Goal: Transaction & Acquisition: Purchase product/service

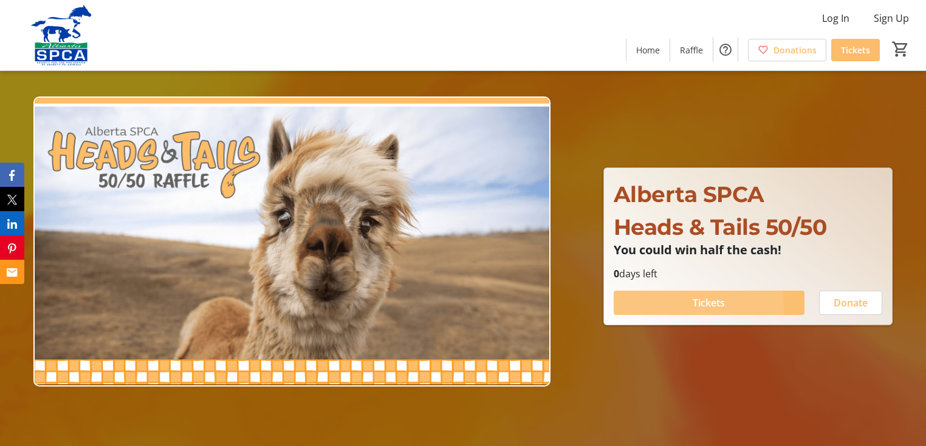
click at [692, 310] on span "Tickets" at bounding box center [708, 303] width 32 height 15
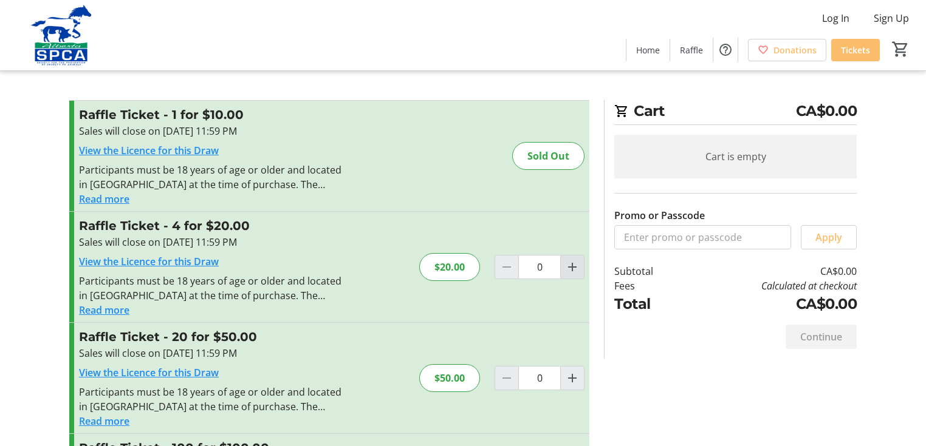
click at [565, 275] on mat-icon "Increment by one" at bounding box center [572, 267] width 15 height 15
type input "1"
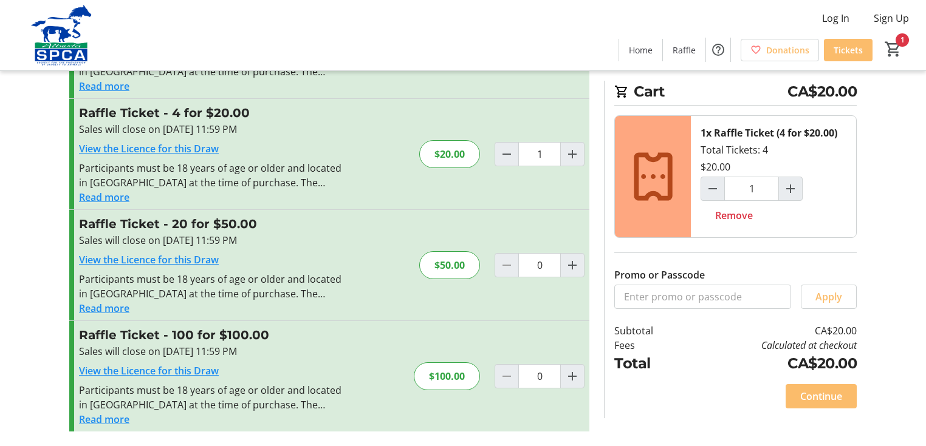
scroll to position [194, 0]
click at [824, 390] on span "Continue" at bounding box center [821, 396] width 42 height 15
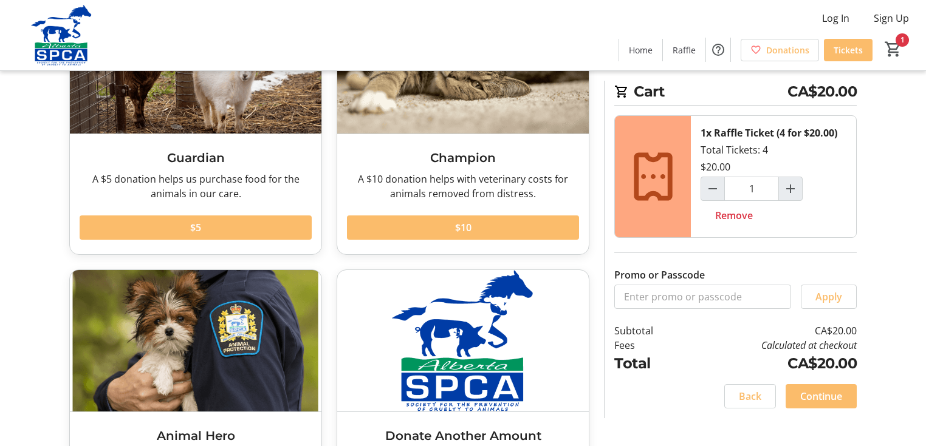
scroll to position [146, 0]
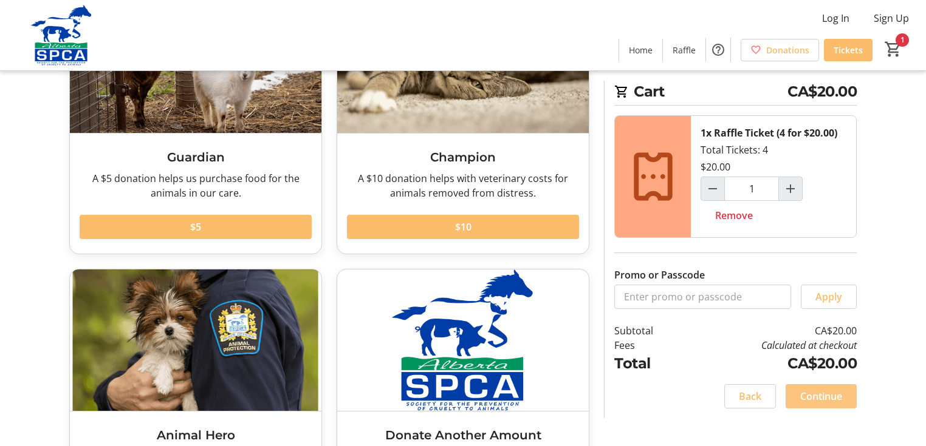
click at [821, 397] on span "Continue" at bounding box center [821, 396] width 42 height 15
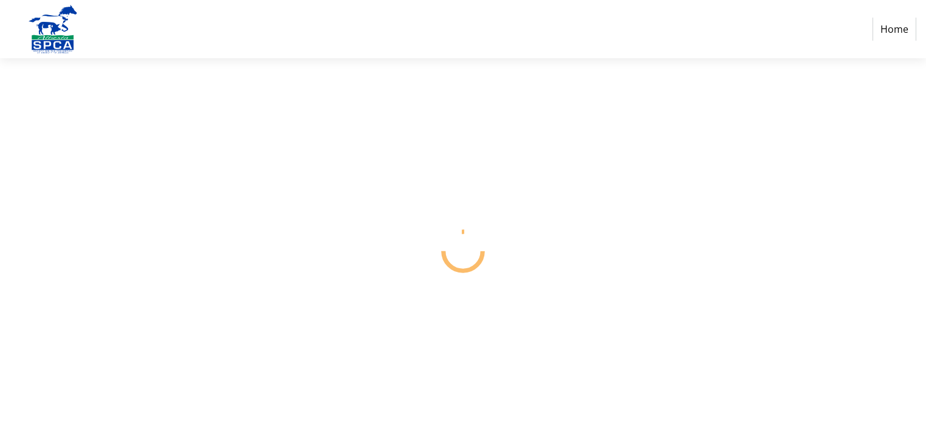
select select "CA"
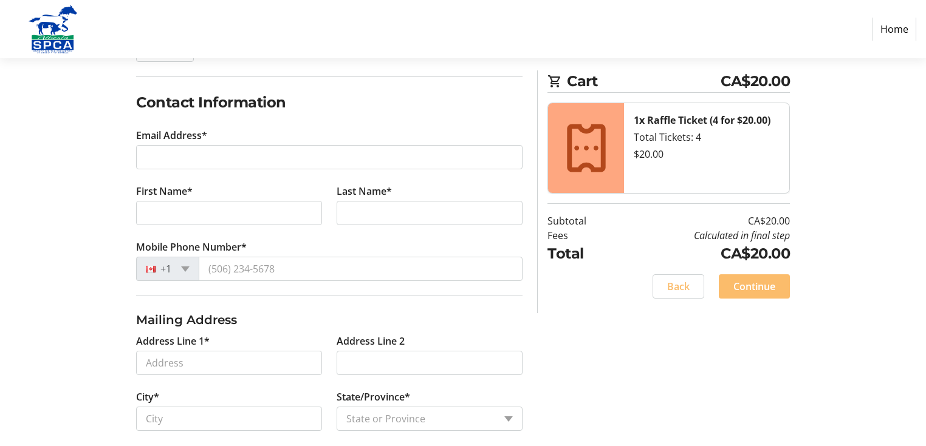
scroll to position [194, 0]
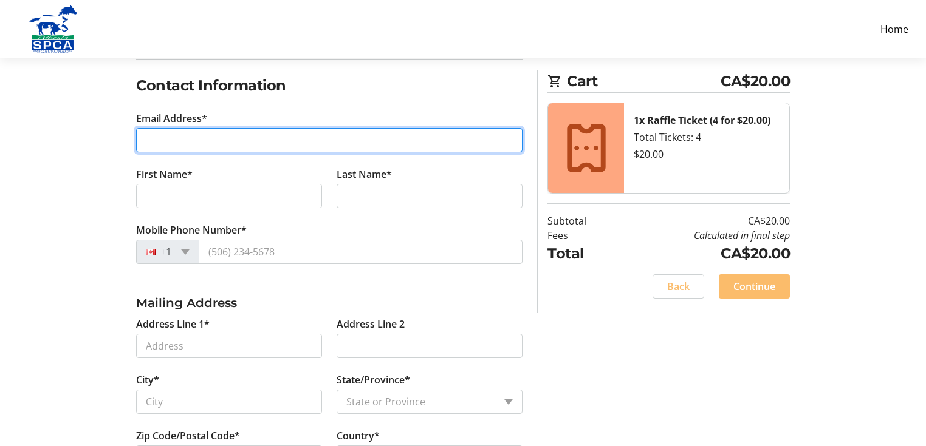
click at [202, 152] on input "Email Address*" at bounding box center [329, 140] width 386 height 24
type input "[EMAIL_ADDRESS][DOMAIN_NAME]"
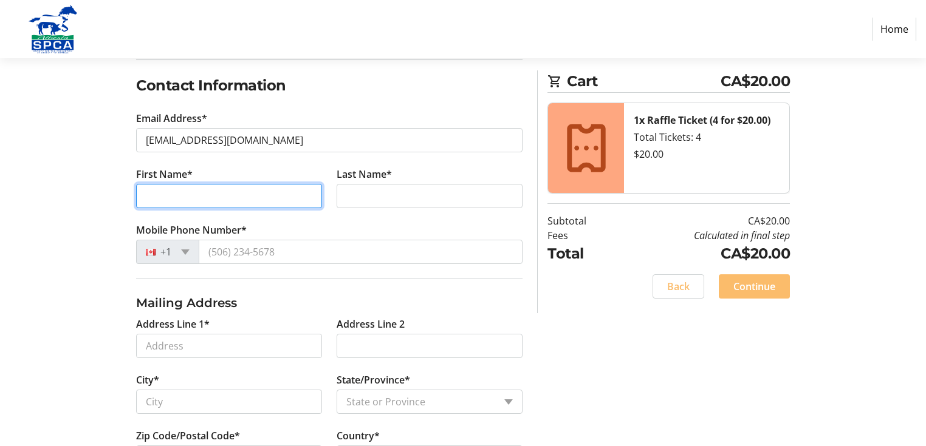
click at [248, 208] on input "First Name*" at bounding box center [229, 196] width 186 height 24
type input "[PERSON_NAME]"
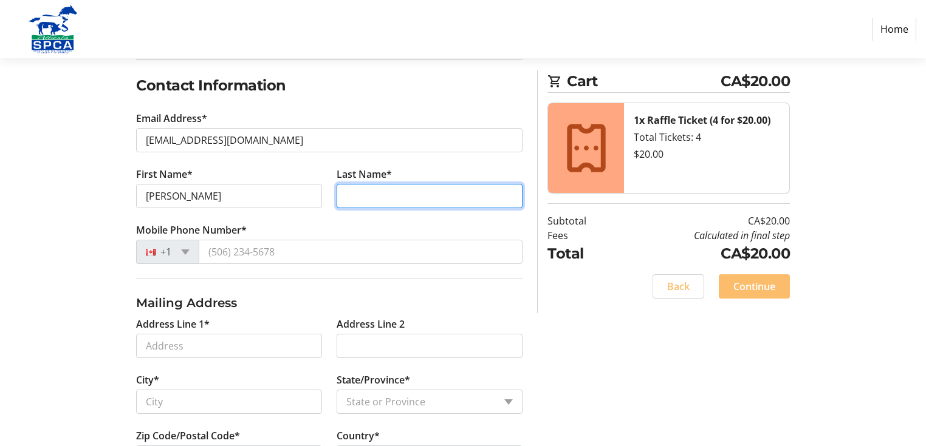
click at [350, 208] on input "Last Name*" at bounding box center [430, 196] width 186 height 24
type input "[PERSON_NAME]"
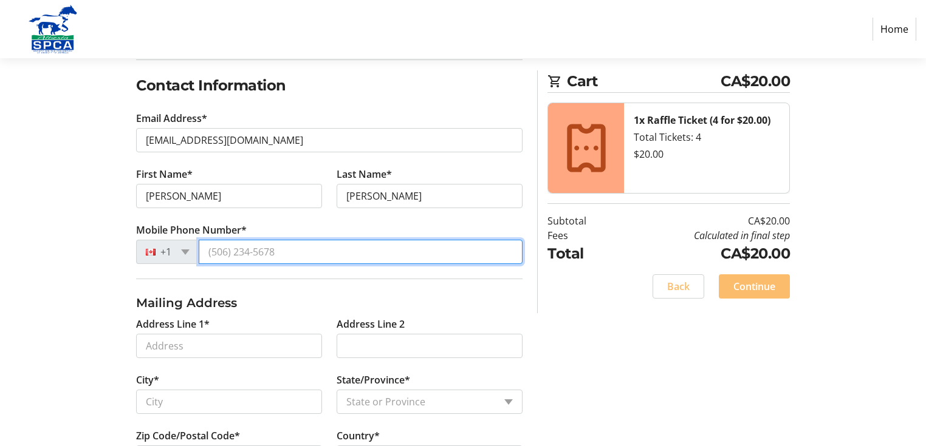
click at [355, 264] on input "Mobile Phone Number*" at bounding box center [361, 252] width 324 height 24
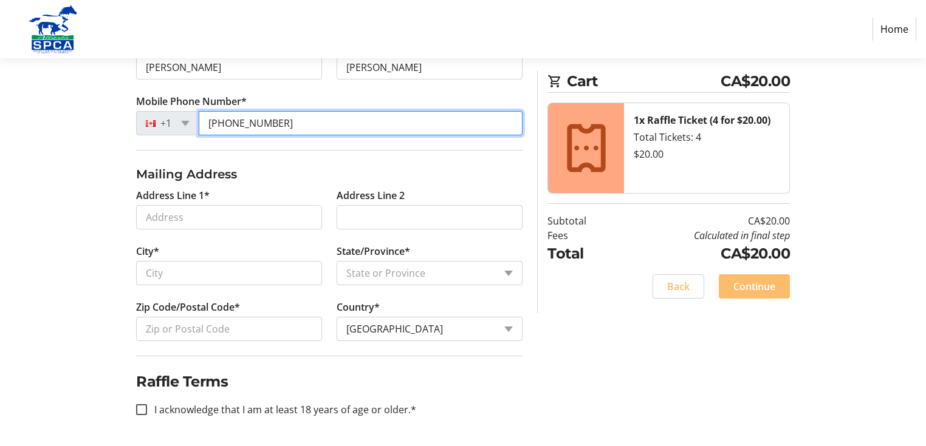
scroll to position [486, 0]
type input "[PHONE_NUMBER]"
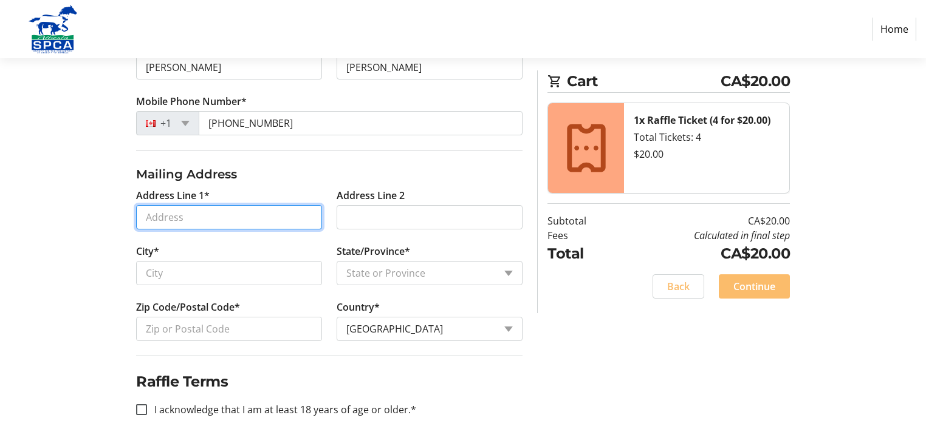
click at [204, 205] on input "Address Line 1*" at bounding box center [229, 217] width 186 height 24
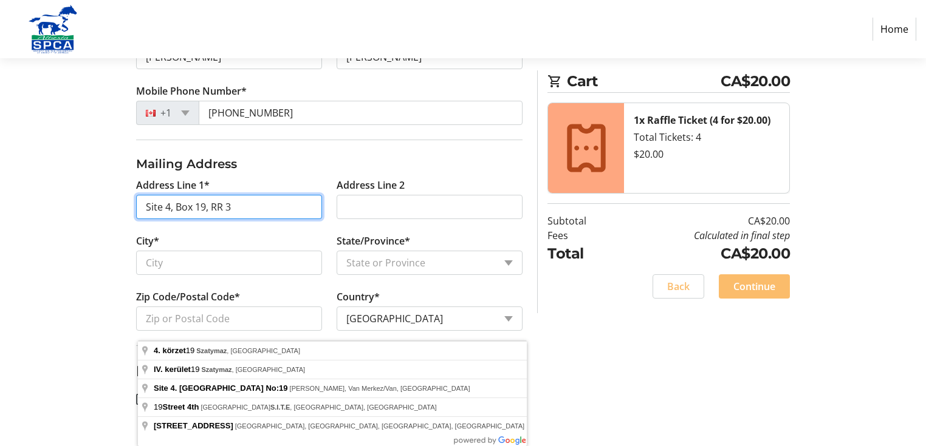
type input "Site 4, Box 19, RR 3"
click at [483, 374] on h2 "Raffle Terms" at bounding box center [329, 372] width 386 height 22
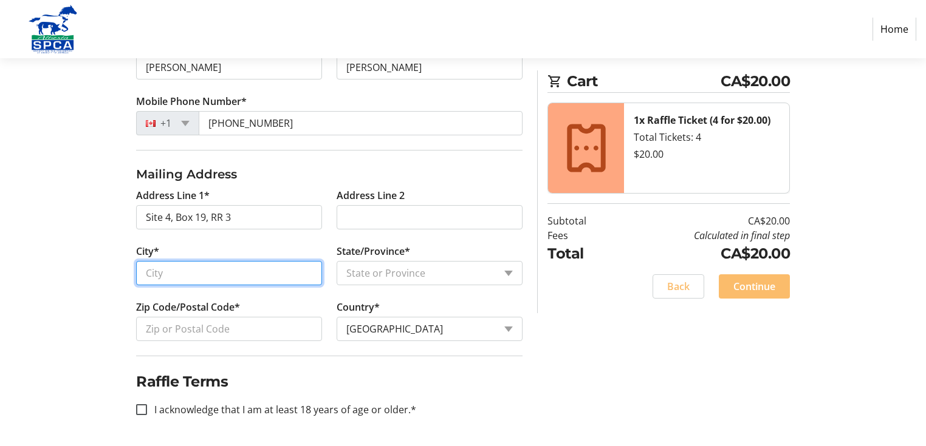
click at [208, 261] on input "City*" at bounding box center [229, 273] width 186 height 24
type input "High River"
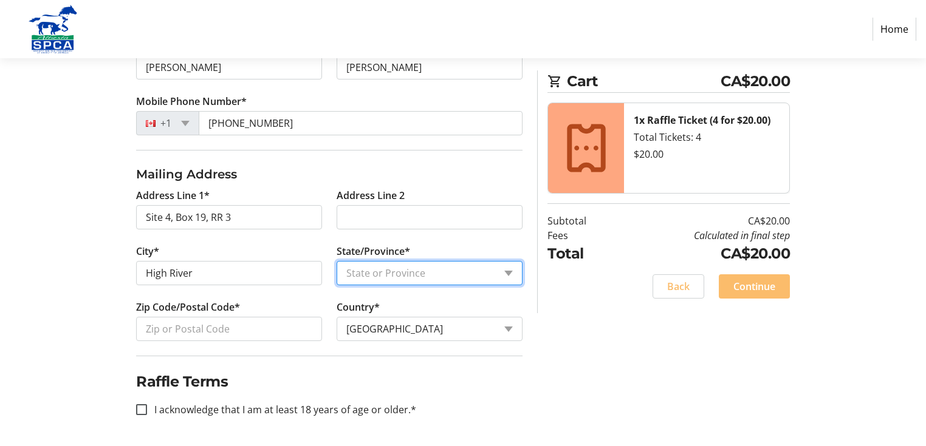
click at [363, 261] on select "State or Province State or Province [GEOGRAPHIC_DATA] [GEOGRAPHIC_DATA] [GEOGRA…" at bounding box center [430, 273] width 186 height 24
select select "AB"
click at [338, 261] on select "State or Province State or Province [GEOGRAPHIC_DATA] [GEOGRAPHIC_DATA] [GEOGRA…" at bounding box center [430, 273] width 186 height 24
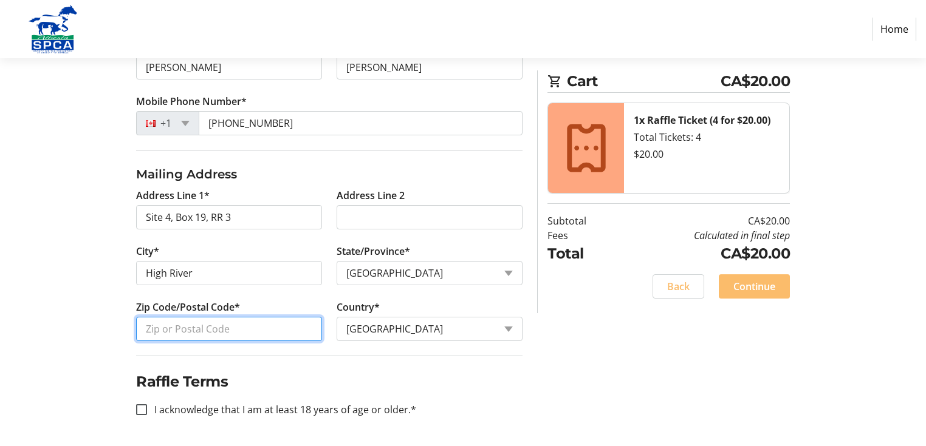
click at [214, 317] on input "Zip Code/Postal Code*" at bounding box center [229, 329] width 186 height 24
type input "T1V 1N3"
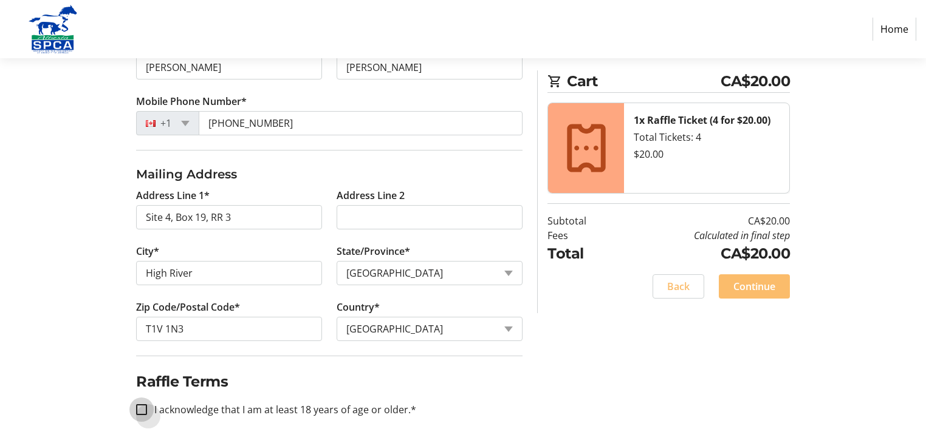
click at [145, 405] on input "I acknowledge that I am at least 18 years of age or older.*" at bounding box center [141, 410] width 11 height 11
checkbox input "true"
click at [757, 294] on span "Continue" at bounding box center [754, 286] width 42 height 15
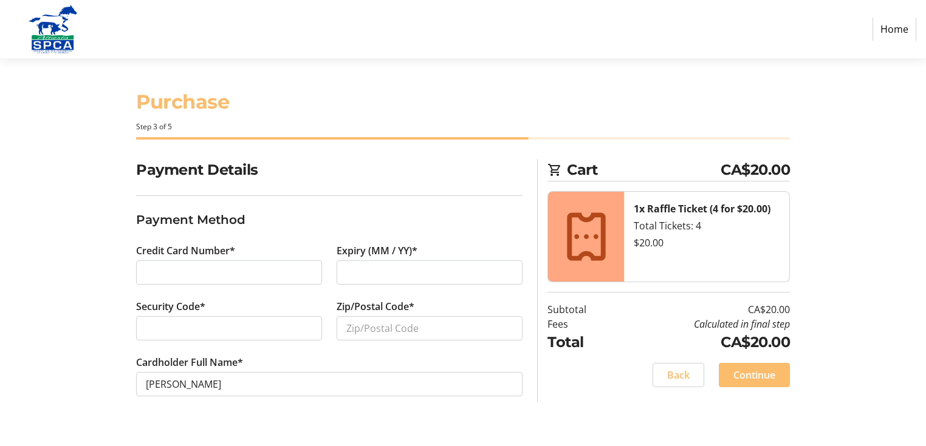
scroll to position [68, 0]
click at [420, 265] on iframe at bounding box center [429, 272] width 166 height 15
click at [243, 330] on div at bounding box center [229, 328] width 186 height 24
click at [357, 323] on input "Zip/Postal Code*" at bounding box center [430, 328] width 186 height 24
type input "T1V 1N3"
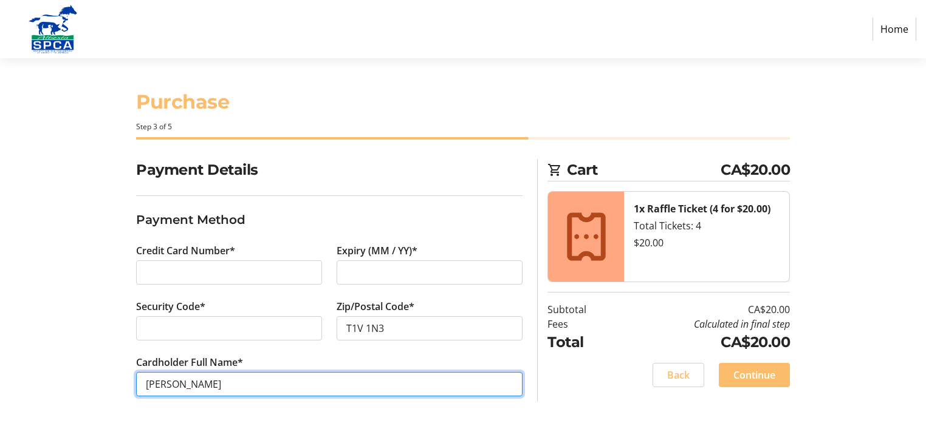
drag, startPoint x: 257, startPoint y: 397, endPoint x: 126, endPoint y: 392, distance: 130.7
click at [126, 392] on div "Payment Details Payment Method Credit Card Number* Expiry (MM / YY)* Security C…" at bounding box center [463, 292] width 802 height 267
type input "[PERSON_NAME]"
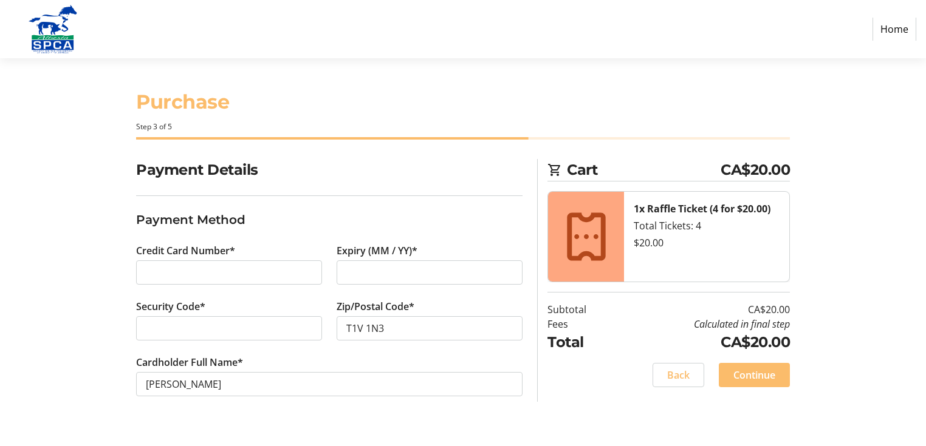
click at [532, 344] on div "Cart CA$20.00 1x Raffle Ticket (4 for $20.00) Total Tickets: 4 $20.00 Subtotal …" at bounding box center [663, 280] width 267 height 243
click at [764, 381] on span "Continue" at bounding box center [754, 375] width 42 height 15
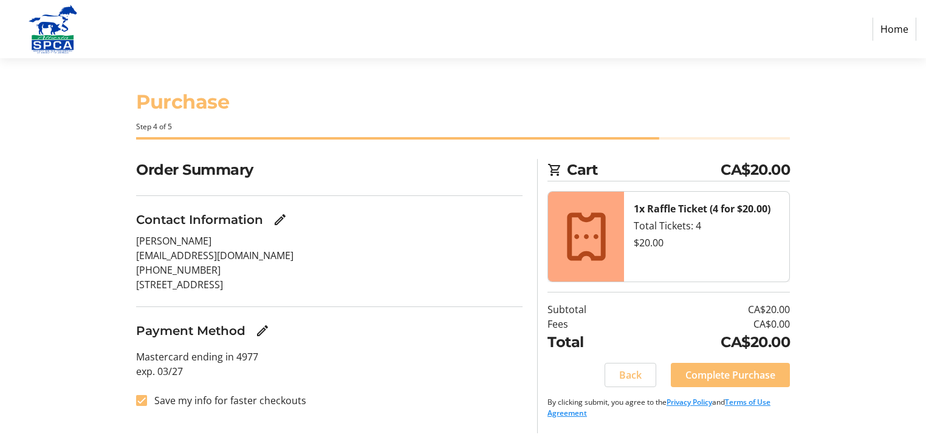
scroll to position [70, 0]
click at [142, 406] on input "Save my info for faster checkouts" at bounding box center [141, 400] width 11 height 11
checkbox input "false"
click at [727, 372] on span "Complete Purchase" at bounding box center [730, 375] width 90 height 15
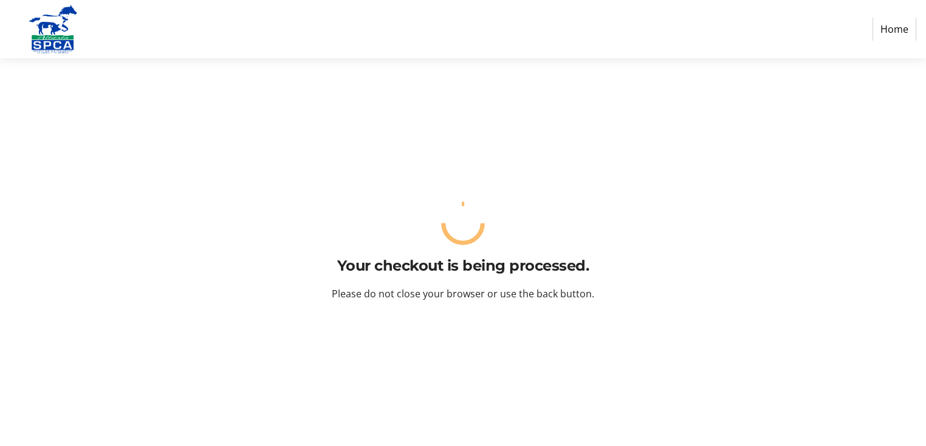
scroll to position [0, 0]
